Goal: Find specific page/section: Find specific page/section

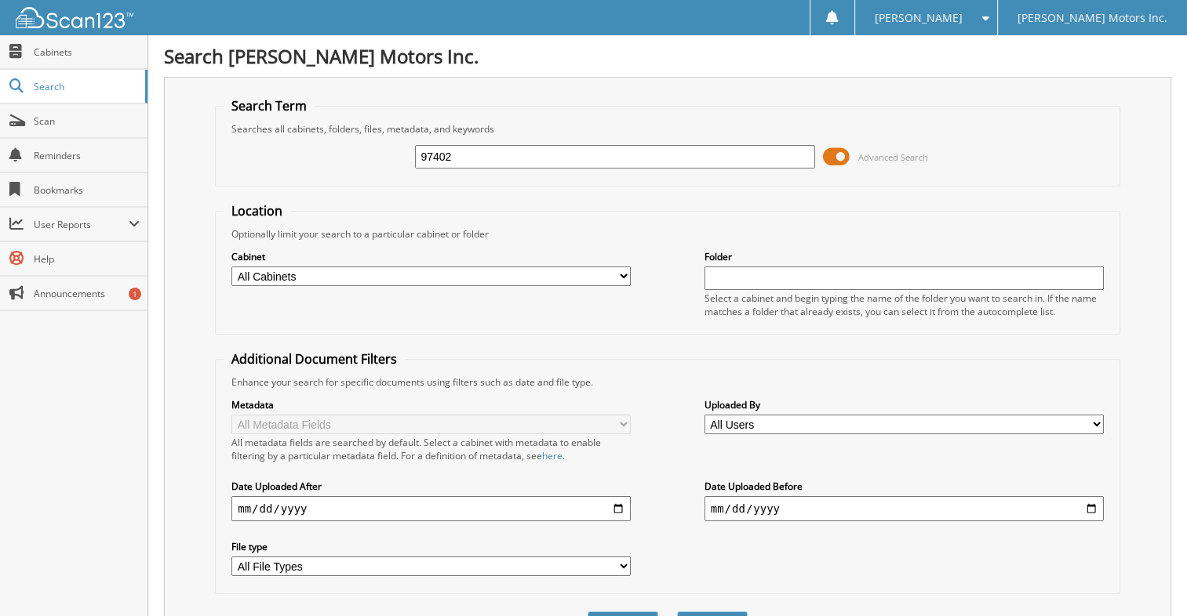
type input "97402"
click at [677, 612] on button "Search" at bounding box center [712, 626] width 71 height 29
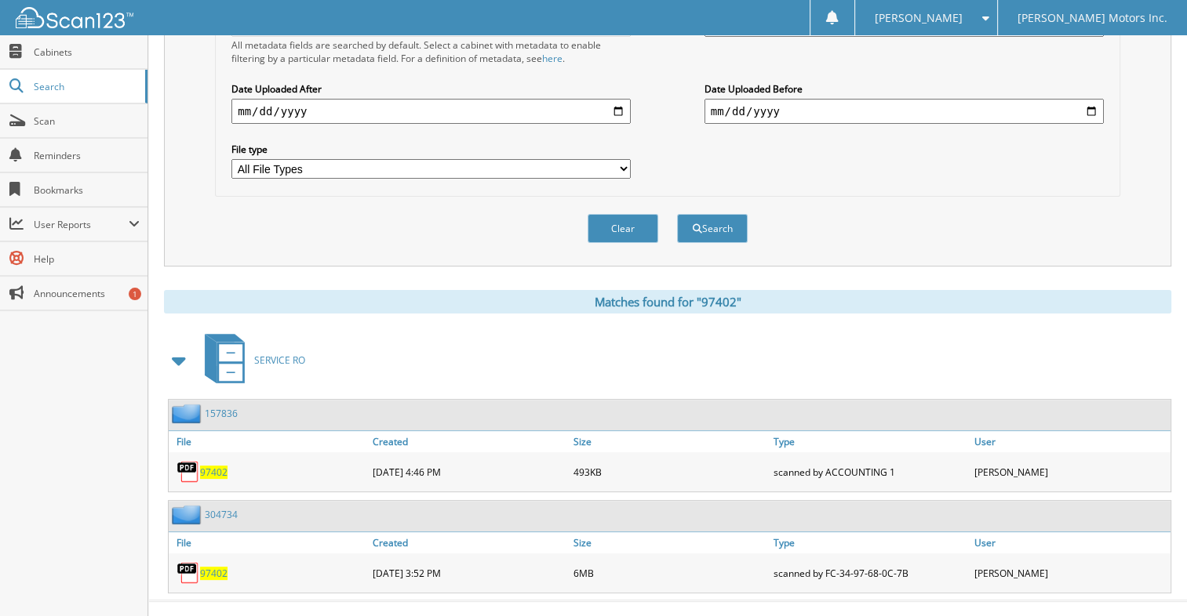
scroll to position [405, 0]
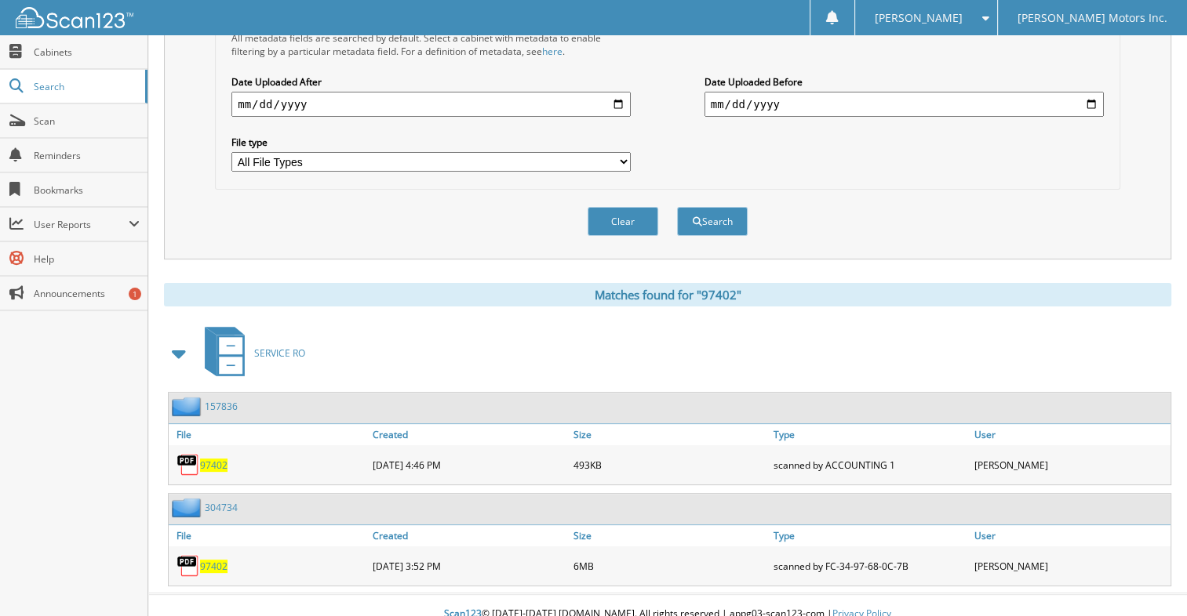
click at [215, 560] on span "97402" at bounding box center [213, 566] width 27 height 13
